Goal: Find specific page/section: Find specific page/section

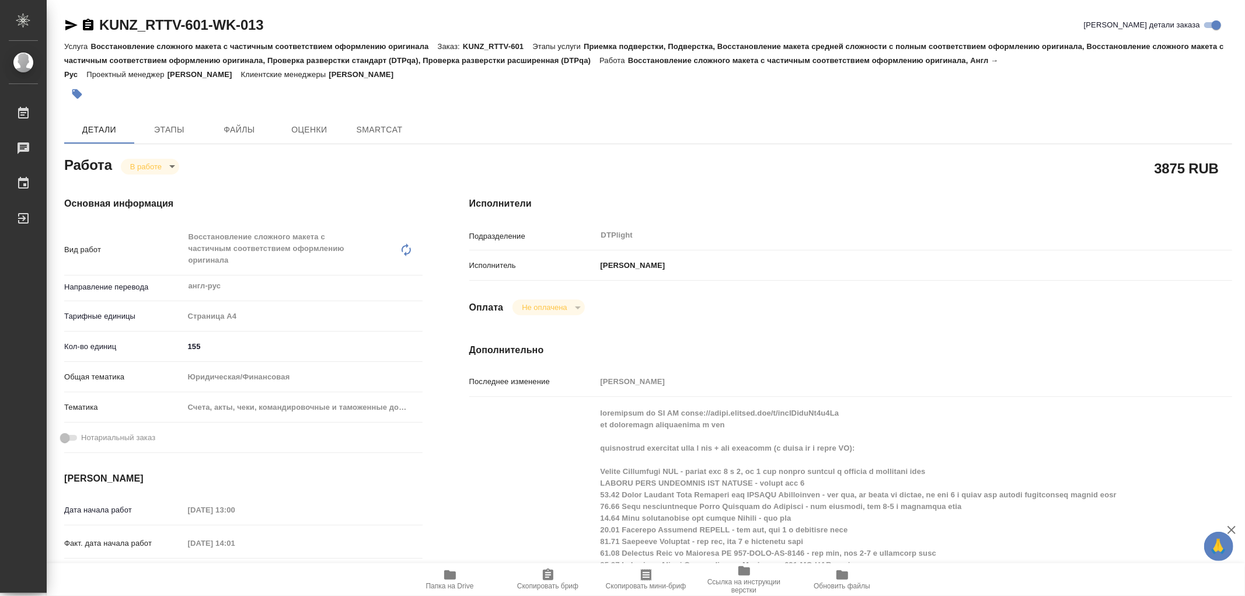
type textarea "x"
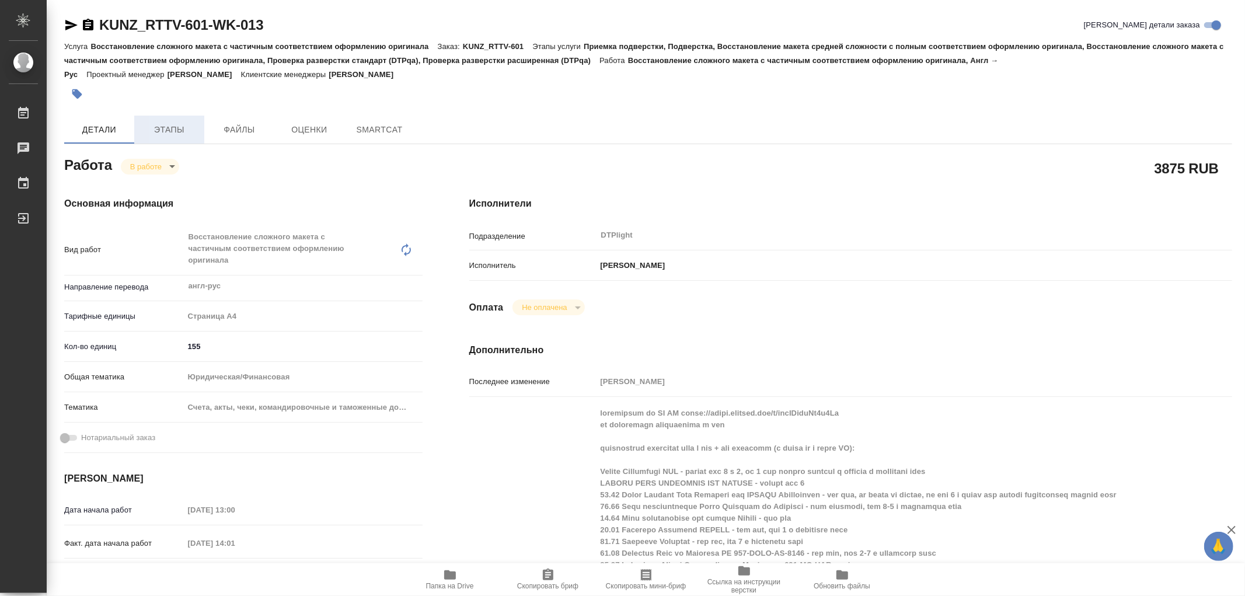
type textarea "x"
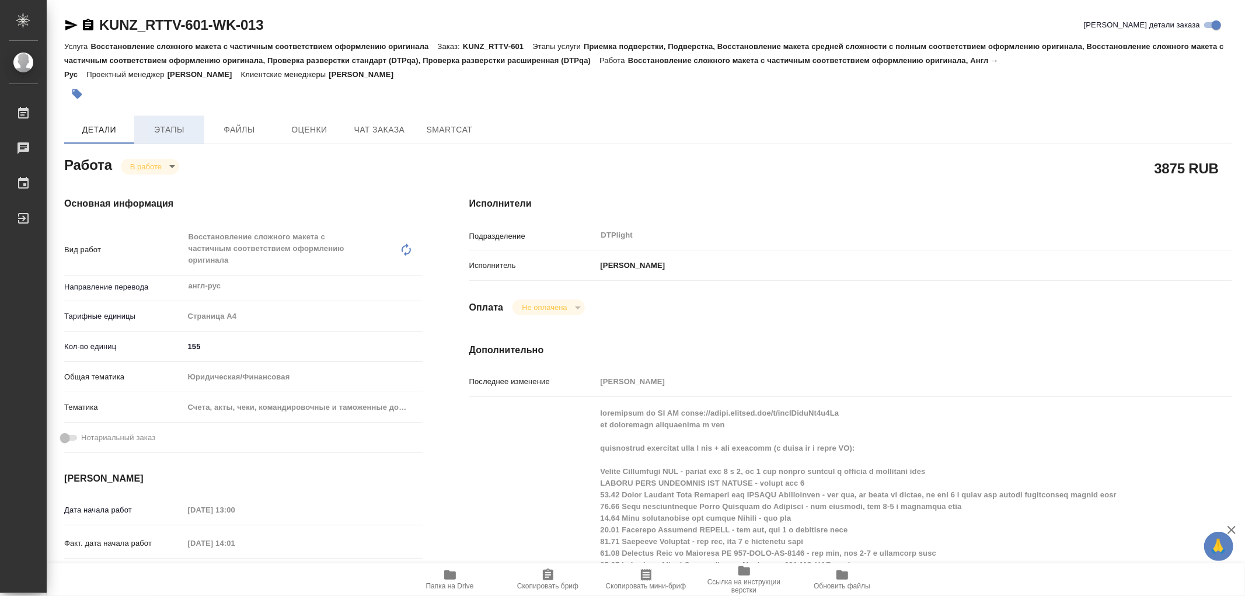
type textarea "x"
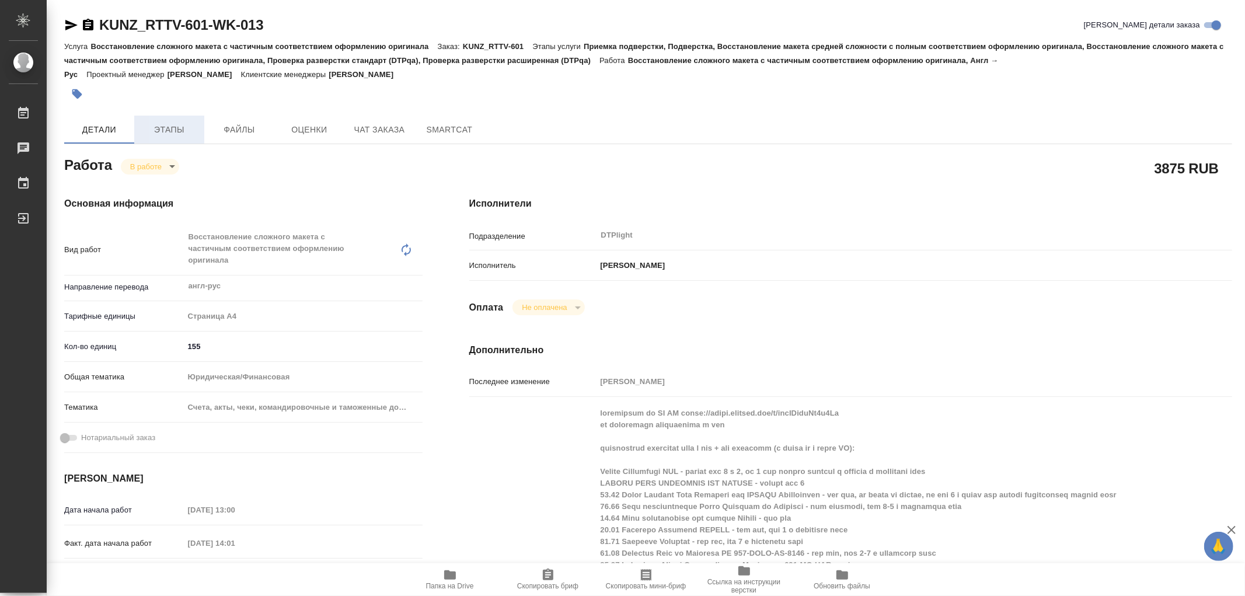
type textarea "x"
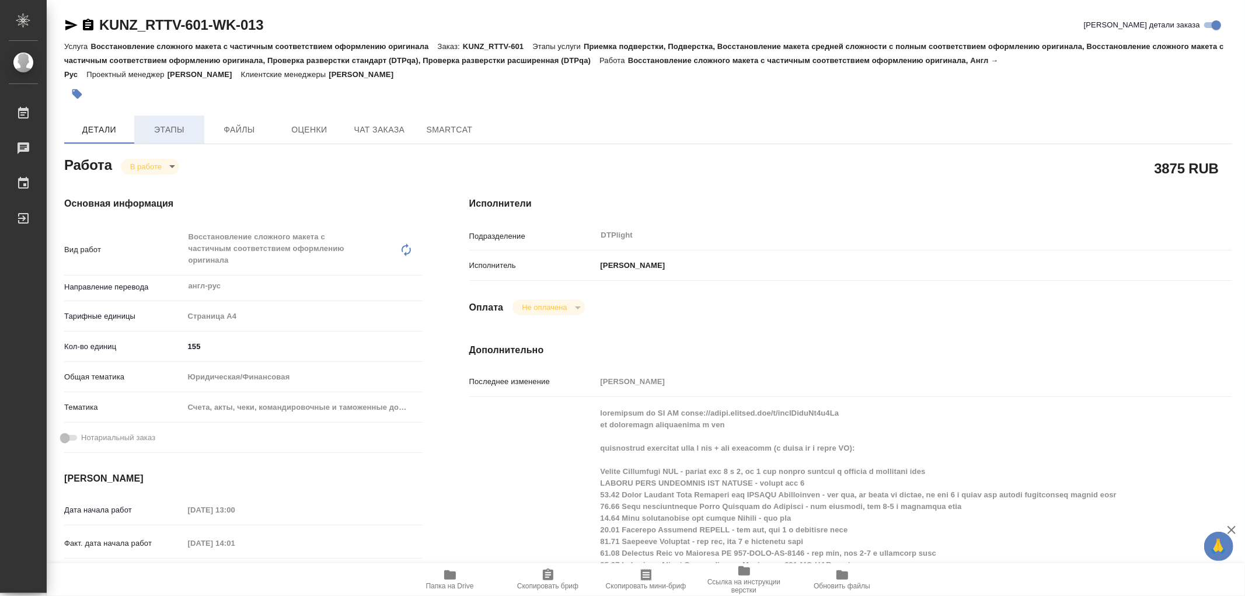
click at [181, 127] on span "Этапы" at bounding box center [169, 130] width 56 height 15
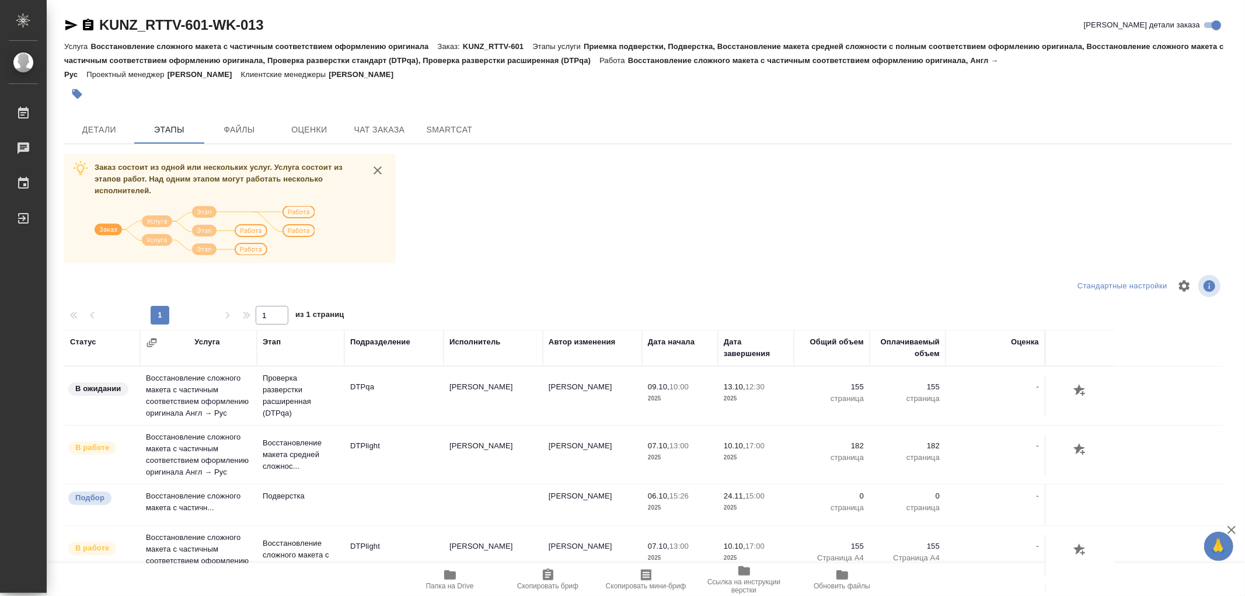
scroll to position [26, 0]
